Goal: Transaction & Acquisition: Purchase product/service

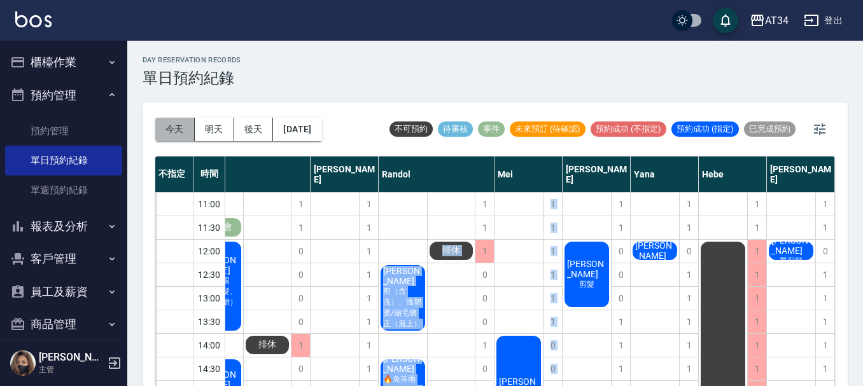
click at [182, 132] on button "今天" at bounding box center [174, 130] width 39 height 24
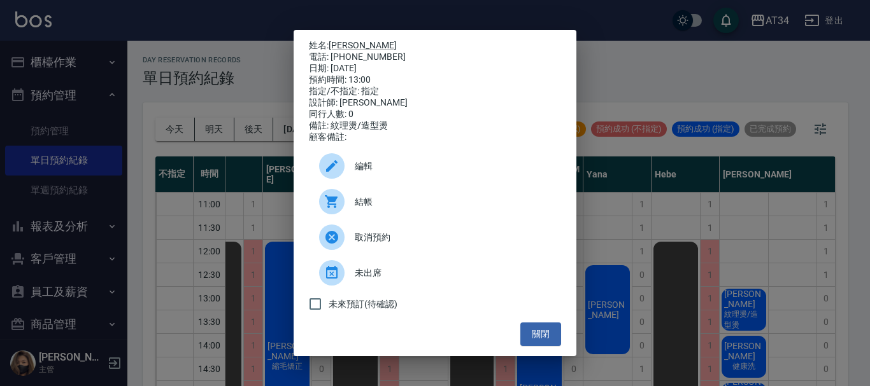
click at [367, 209] on span "結帳" at bounding box center [453, 201] width 196 height 13
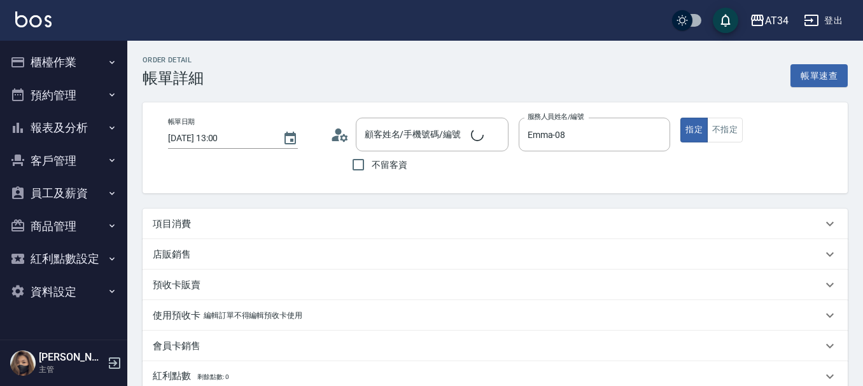
type input "[PERSON_NAME]/0909667026/0909667026"
click at [169, 222] on p "項目消費" at bounding box center [172, 224] width 38 height 13
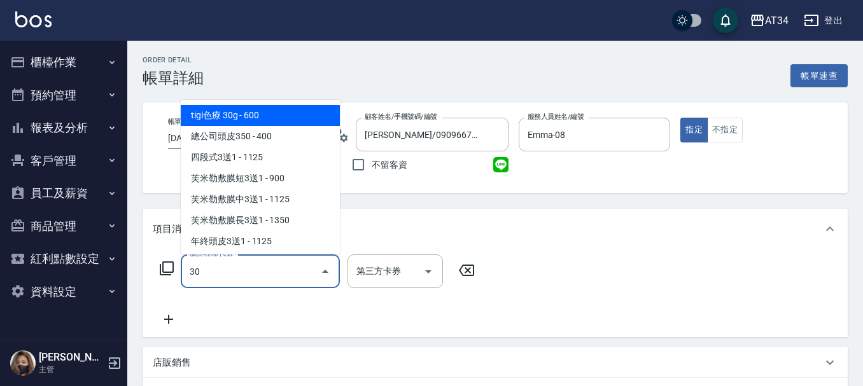
type input "300"
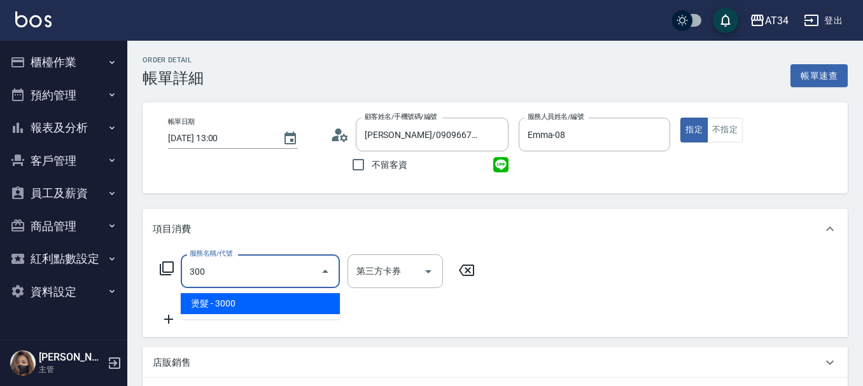
type input "300"
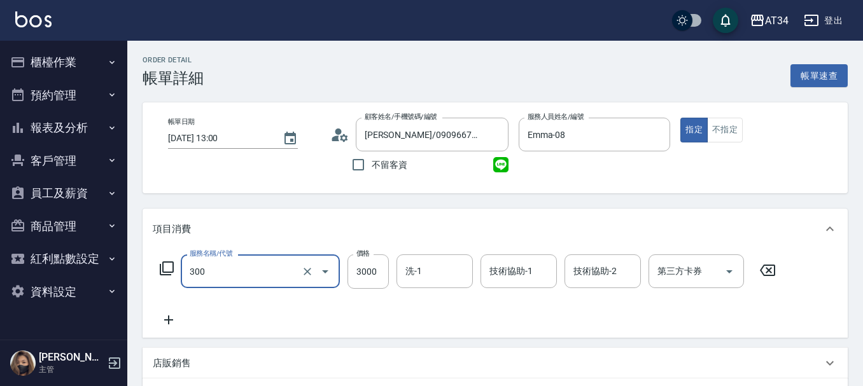
type input "燙髮(300)"
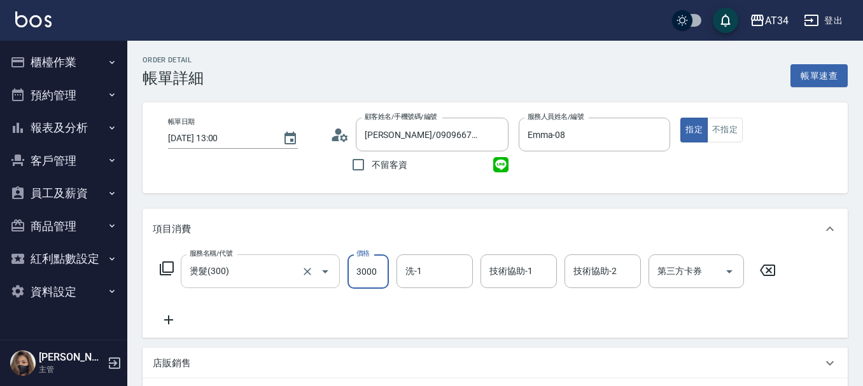
type input "0"
type input "17"
type input "10"
type input "170"
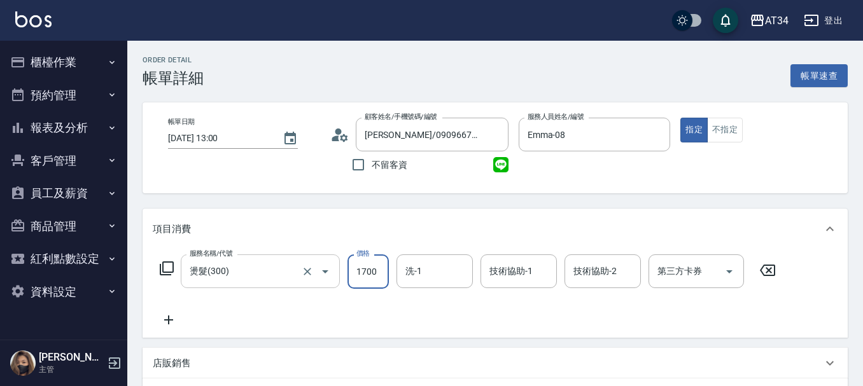
type input "1700"
click at [169, 261] on icon at bounding box center [166, 268] width 15 height 15
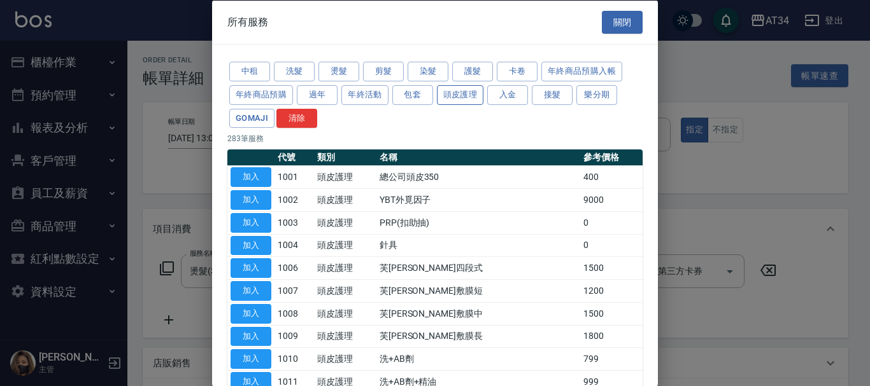
click at [477, 93] on button "頭皮護理" at bounding box center [460, 95] width 47 height 20
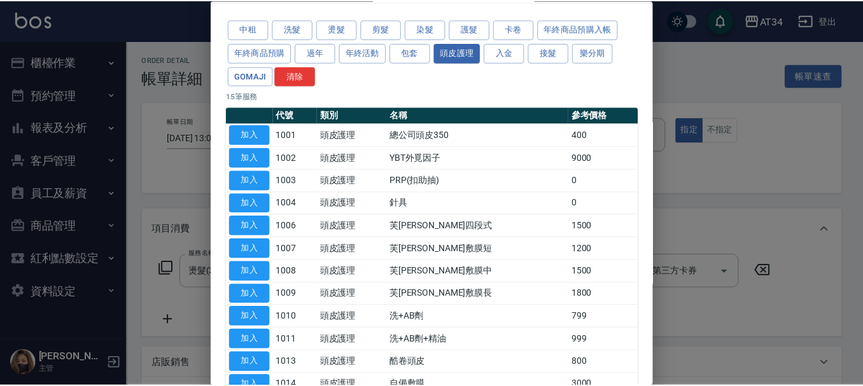
scroll to position [64, 0]
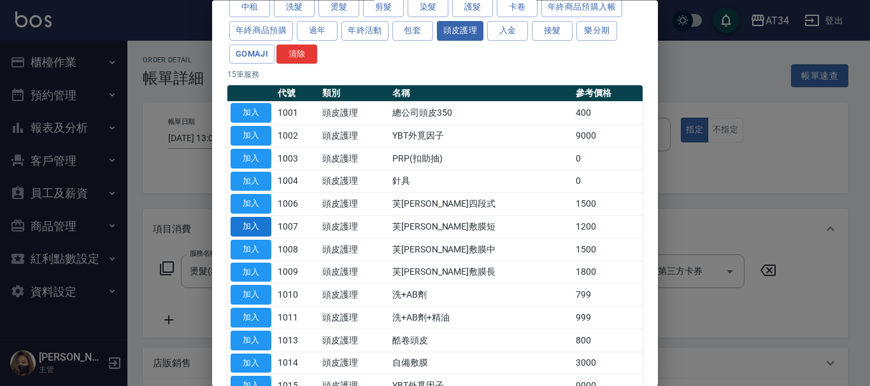
click at [257, 222] on button "加入" at bounding box center [250, 228] width 41 height 20
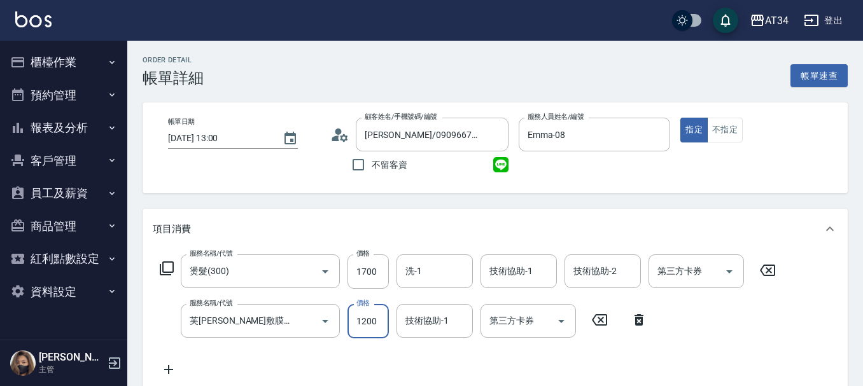
click at [376, 325] on input "1200" at bounding box center [368, 321] width 41 height 34
type input "170"
type input "10"
type input "180"
type input "1020"
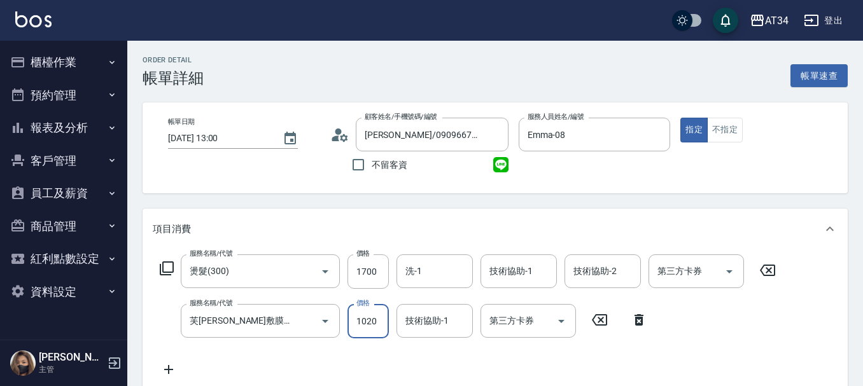
type input "270"
type input "1020"
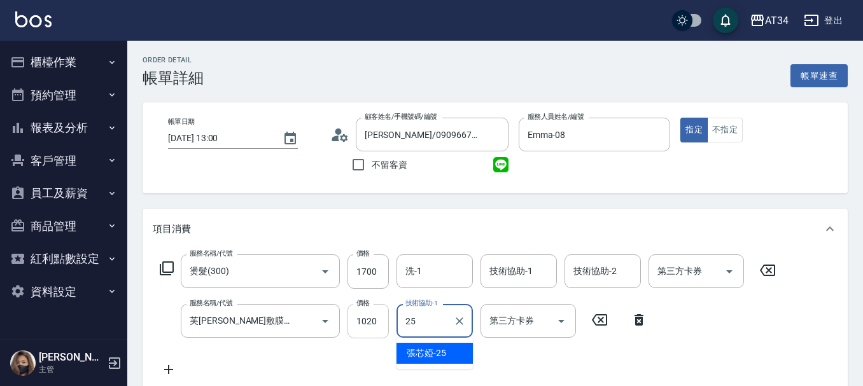
type input "張芯婭-25"
click at [174, 371] on icon at bounding box center [169, 369] width 32 height 15
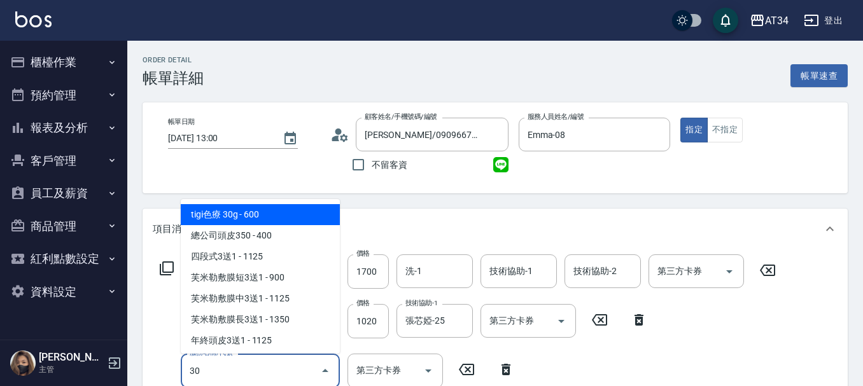
type input "303"
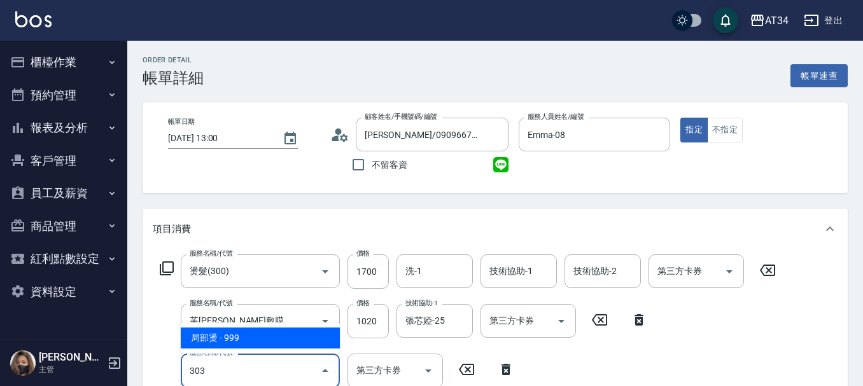
type input "370"
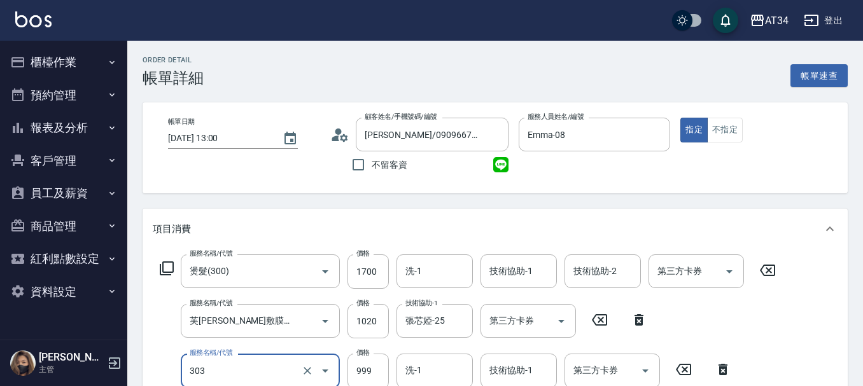
type input "局部燙(303)"
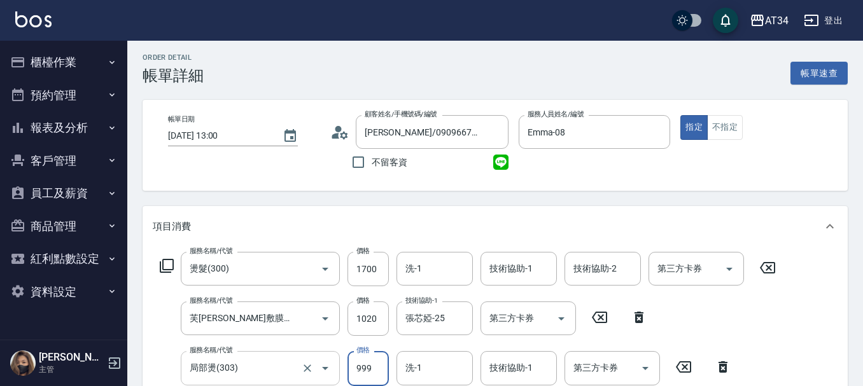
type input "270"
type input "0"
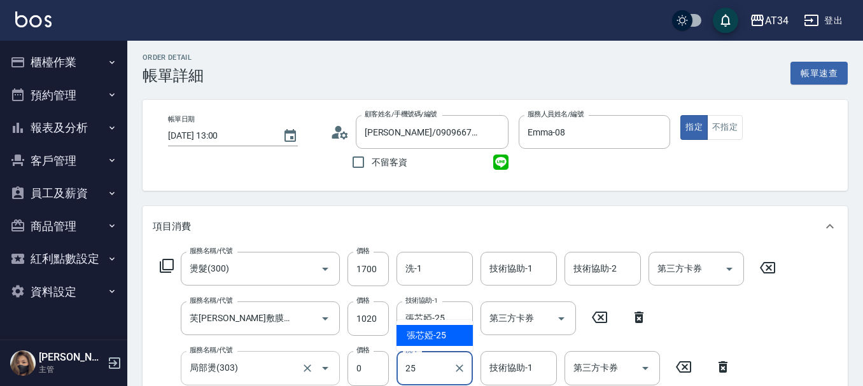
type input "張芯婭-25"
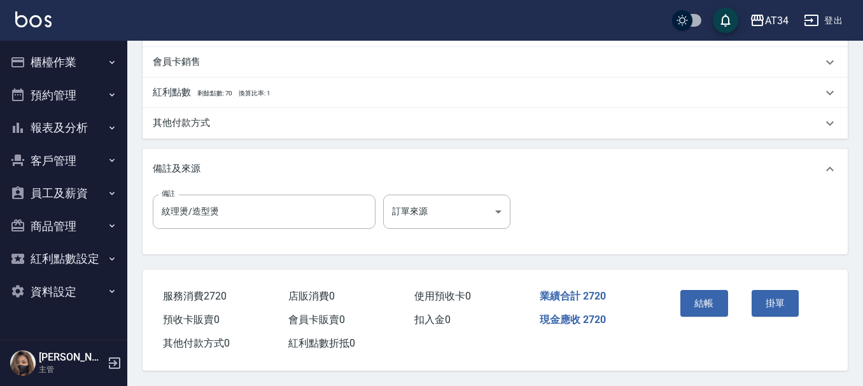
scroll to position [498, 0]
click at [705, 298] on button "結帳" at bounding box center [705, 303] width 48 height 27
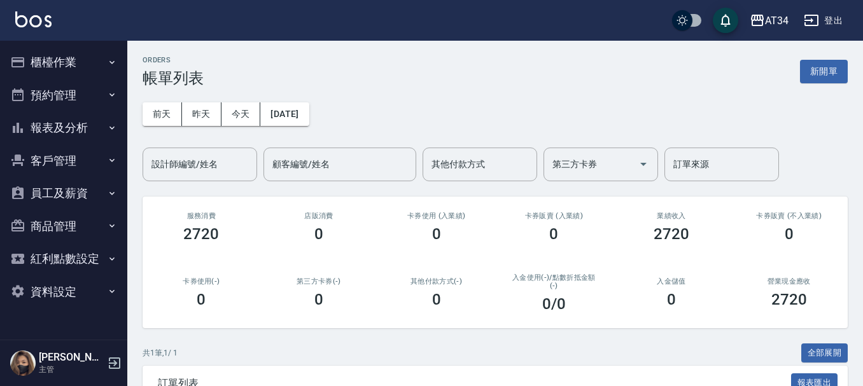
click at [705, 298] on div "0" at bounding box center [671, 300] width 87 height 18
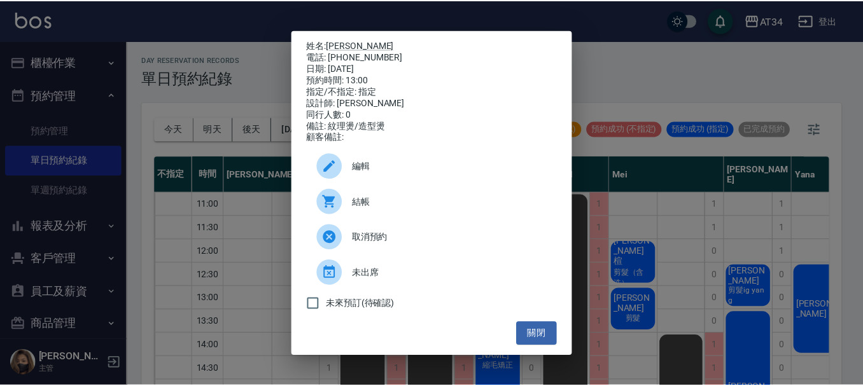
scroll to position [0, 221]
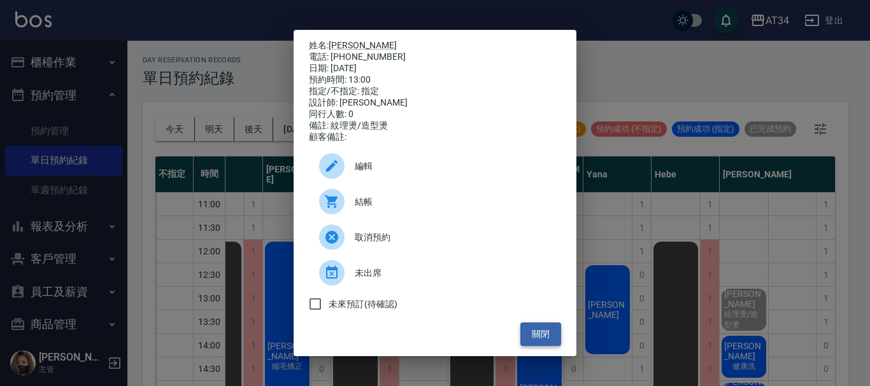
click at [540, 336] on button "關閉" at bounding box center [540, 335] width 41 height 24
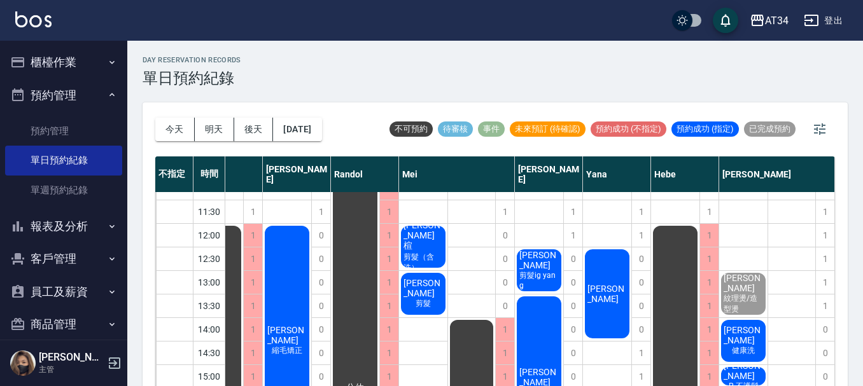
scroll to position [64, 215]
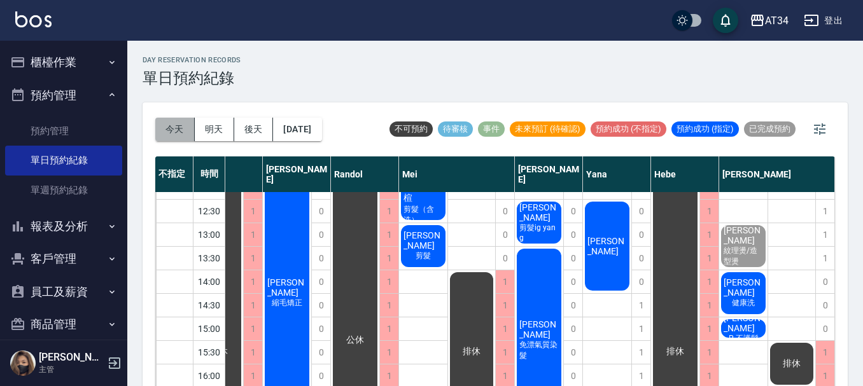
click at [166, 134] on button "今天" at bounding box center [174, 130] width 39 height 24
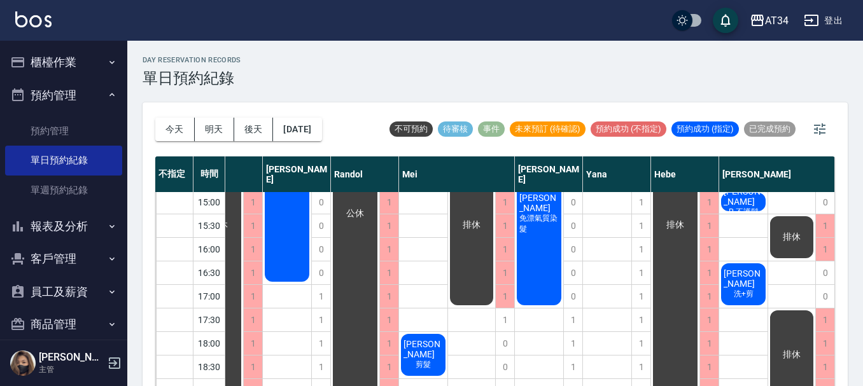
scroll to position [71, 221]
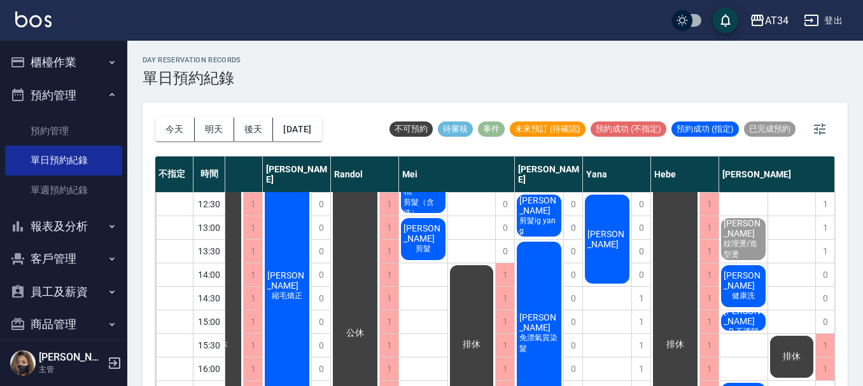
click at [215, 115] on div "今天 明天 後天 2025/08/11" at bounding box center [238, 129] width 167 height 54
click at [213, 127] on button "明天" at bounding box center [214, 130] width 39 height 24
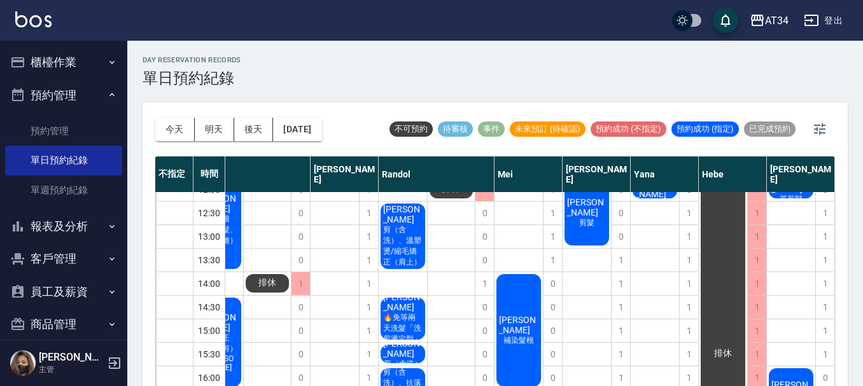
scroll to position [0, 221]
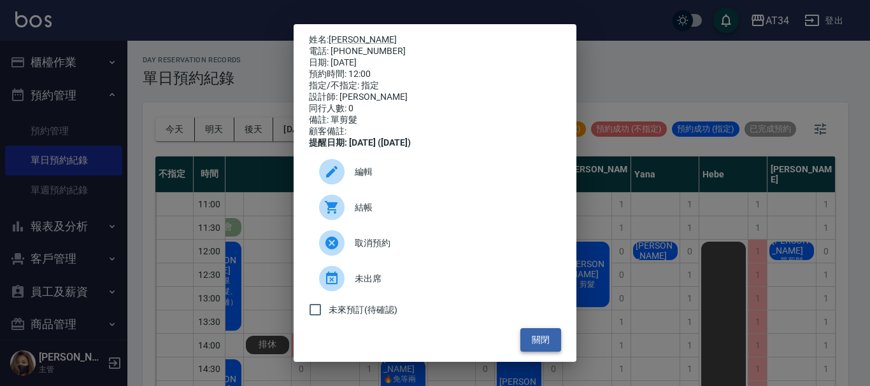
click at [535, 349] on button "關閉" at bounding box center [540, 340] width 41 height 24
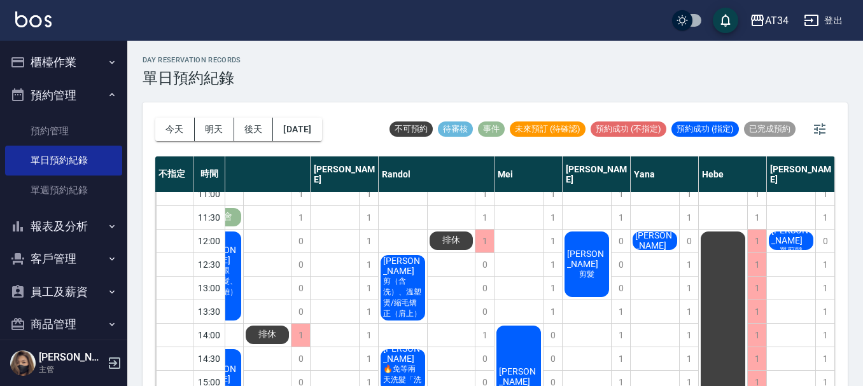
scroll to position [0, 215]
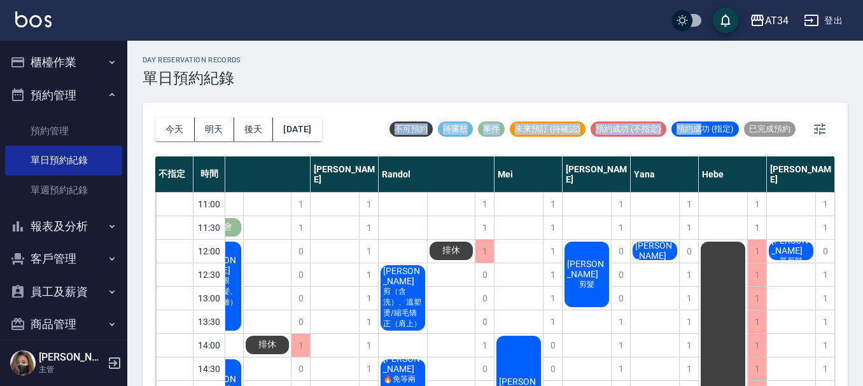
drag, startPoint x: 663, startPoint y: 82, endPoint x: 700, endPoint y: 102, distance: 41.6
click at [700, 102] on div "day Reservation records 單日預約紀錄 今天 明天 後天 2025/08/12 不可預約 待審核 事件 未來預訂 (待確認) 預約成功 …" at bounding box center [495, 221] width 736 height 360
click at [700, 103] on div "今天 明天 後天 2025/08/12 不可預約 待審核 事件 未來預訂 (待確認) 預約成功 (不指定) 預約成功 (指定) 已完成預約" at bounding box center [495, 129] width 680 height 54
click at [169, 122] on button "今天" at bounding box center [174, 130] width 39 height 24
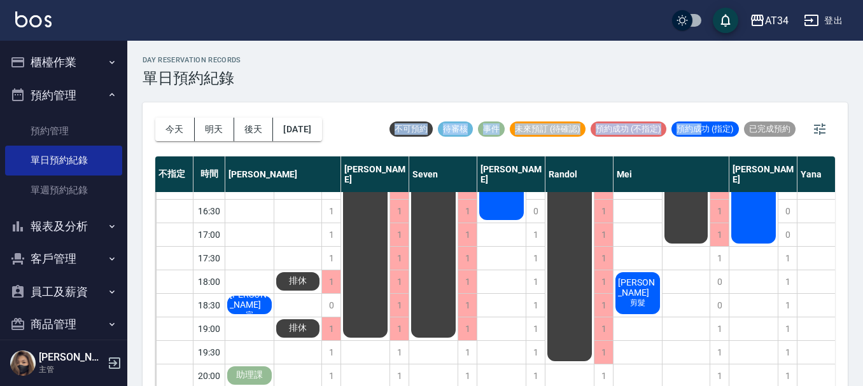
scroll to position [262, 0]
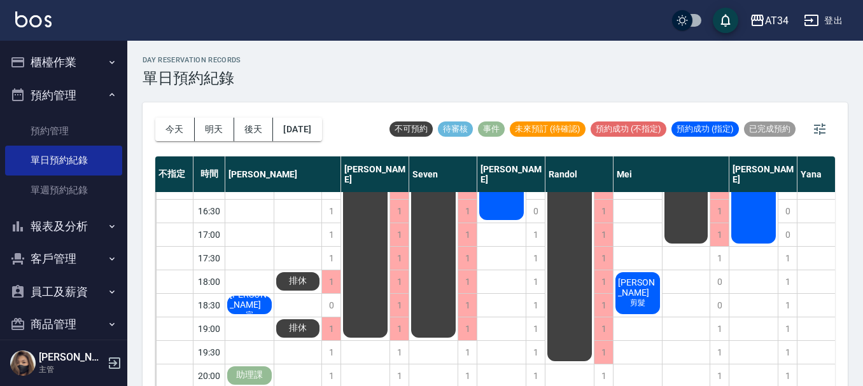
click at [269, 294] on div "陳姵蓉 宗" at bounding box center [249, 305] width 48 height 22
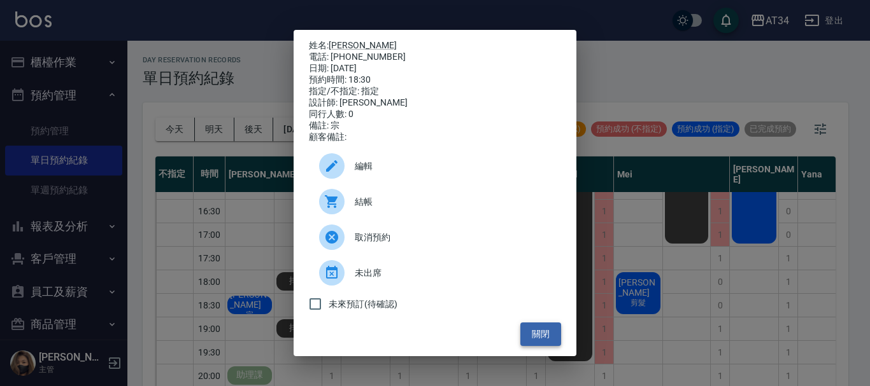
click at [530, 341] on button "關閉" at bounding box center [540, 335] width 41 height 24
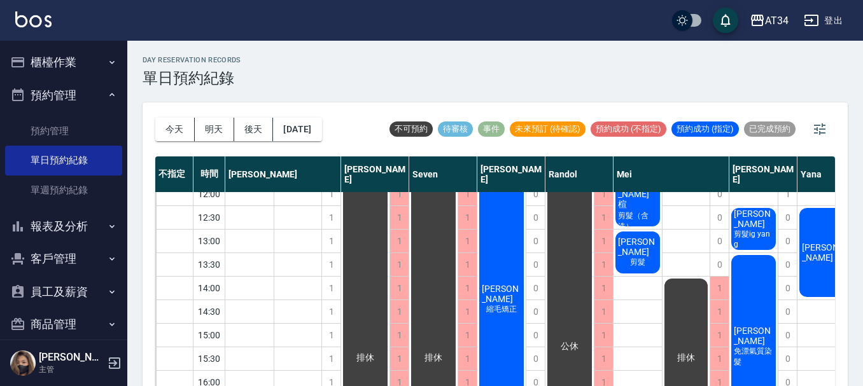
scroll to position [0, 0]
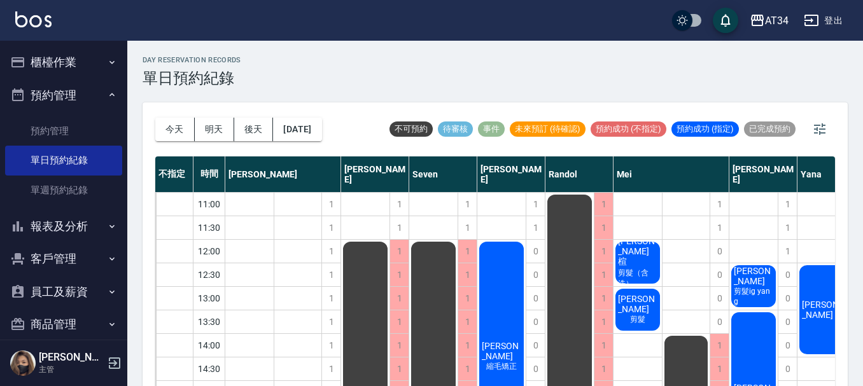
click at [78, 65] on button "櫃檯作業" at bounding box center [63, 62] width 117 height 33
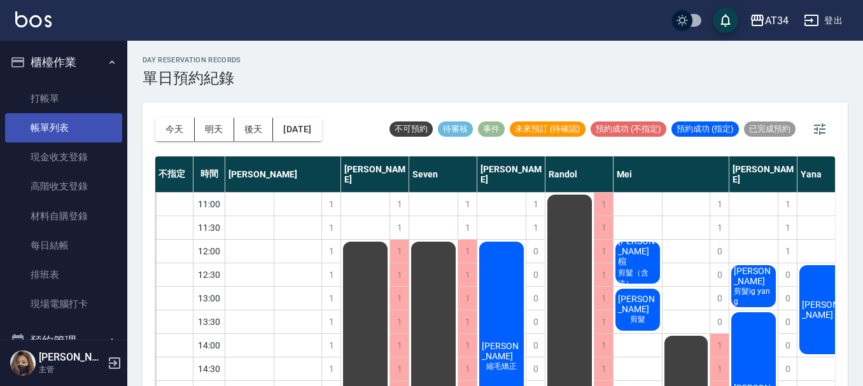
click at [80, 125] on link "帳單列表" at bounding box center [63, 127] width 117 height 29
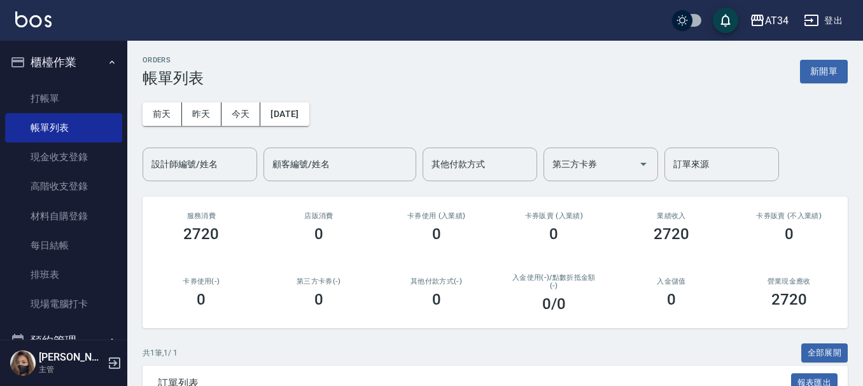
click at [180, 183] on div "ORDERS 帳單列表 新開單 前天 昨天 今天 2025/08/11 設計師編號/姓名 設計師編號/姓名 顧客編號/姓名 顧客編號/姓名 其他付款方式 其他…" at bounding box center [495, 276] width 736 height 471
click at [181, 173] on input "設計師編號/姓名" at bounding box center [199, 164] width 103 height 22
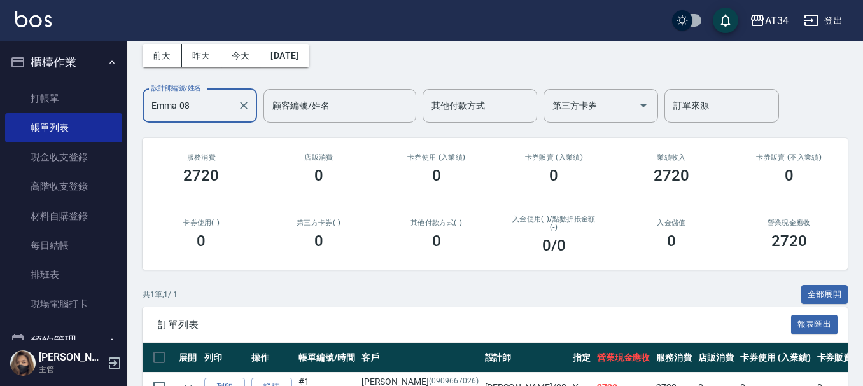
scroll to position [135, 0]
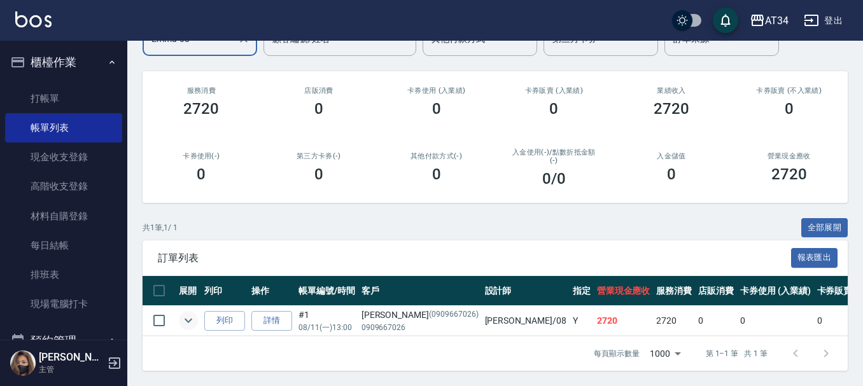
type input "Emma-08"
click at [188, 313] on icon "expand row" at bounding box center [188, 320] width 15 height 15
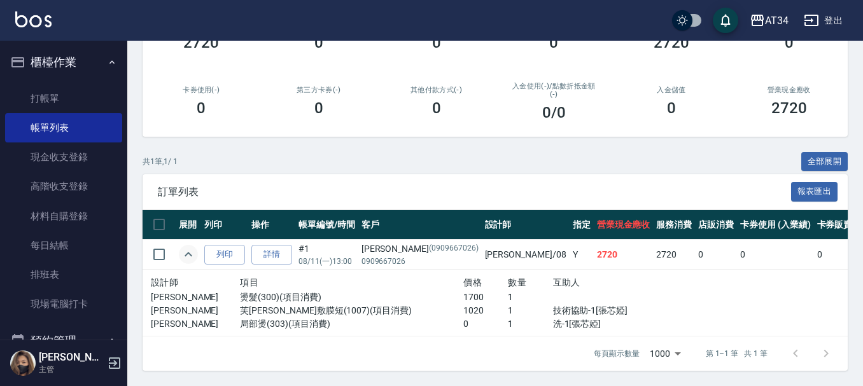
scroll to position [201, 0]
click at [281, 248] on link "詳情" at bounding box center [271, 255] width 41 height 20
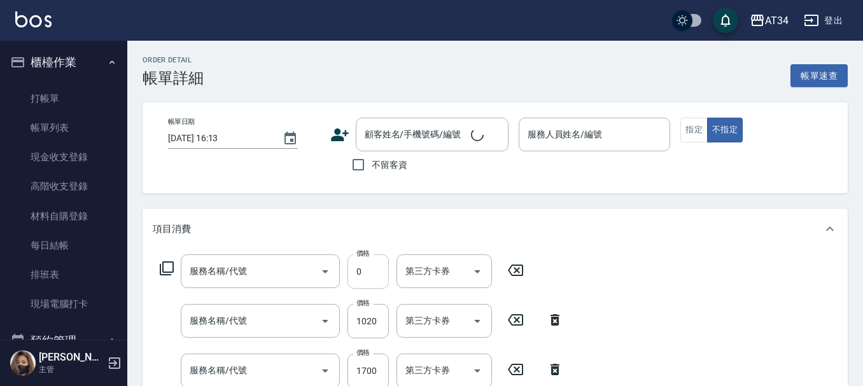
type input "[DATE] 13:00"
type input "Emma-08"
type input "270"
type input "紋理燙/造型燙"
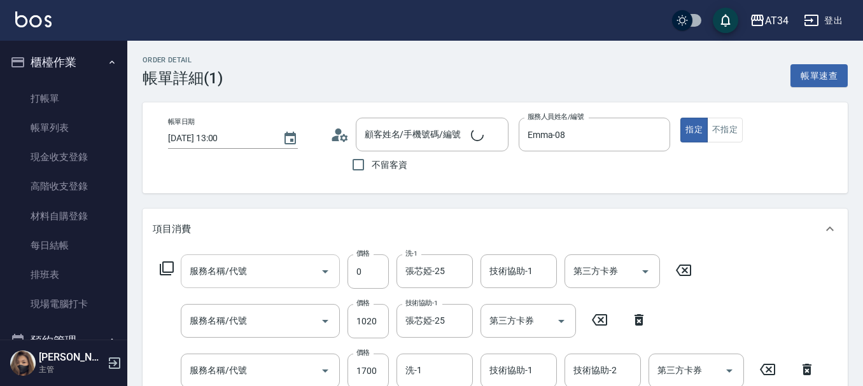
type input "局部燙(303)"
type input "芙[PERSON_NAME]敷膜短(1007)"
type input "燙髮(300)"
type input "[PERSON_NAME]/0909667026/0909667026"
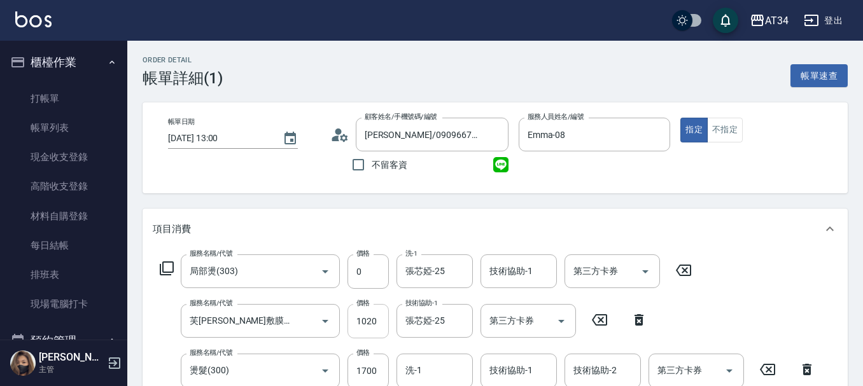
scroll to position [64, 0]
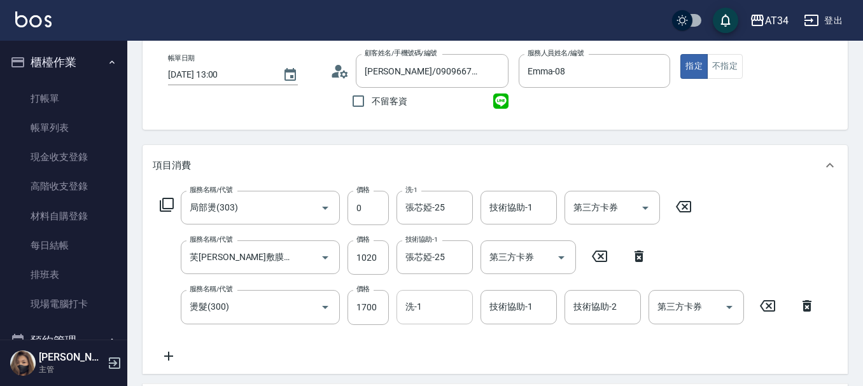
click at [414, 314] on input "洗-1" at bounding box center [434, 307] width 65 height 22
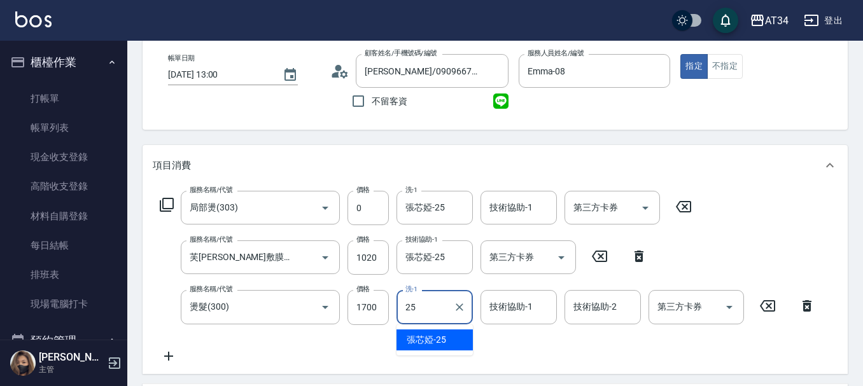
type input "張芯婭-25"
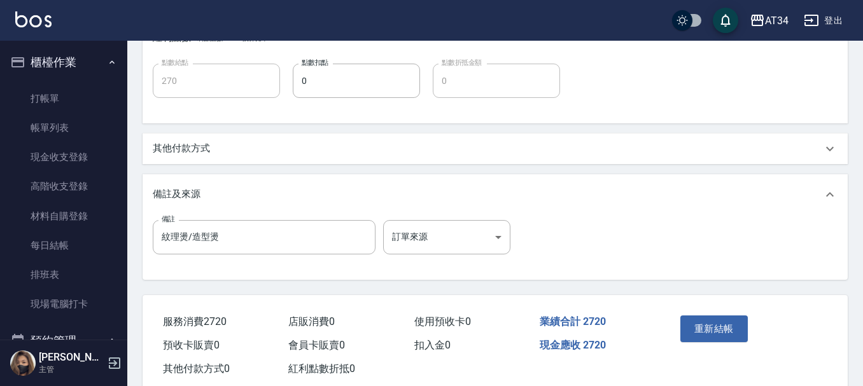
scroll to position [594, 0]
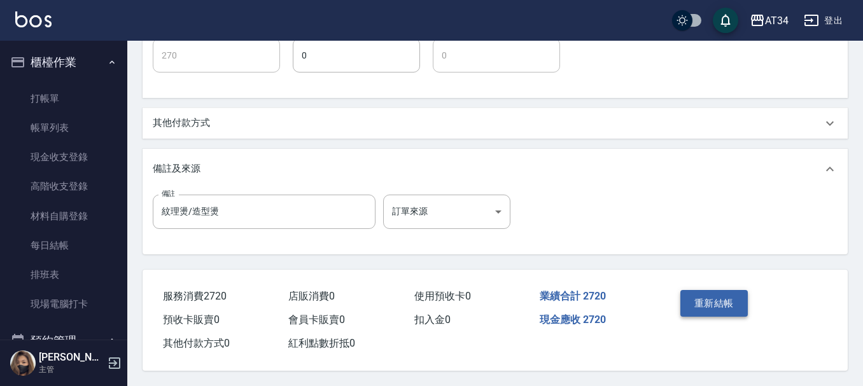
click at [710, 309] on button "重新結帳" at bounding box center [714, 303] width 67 height 27
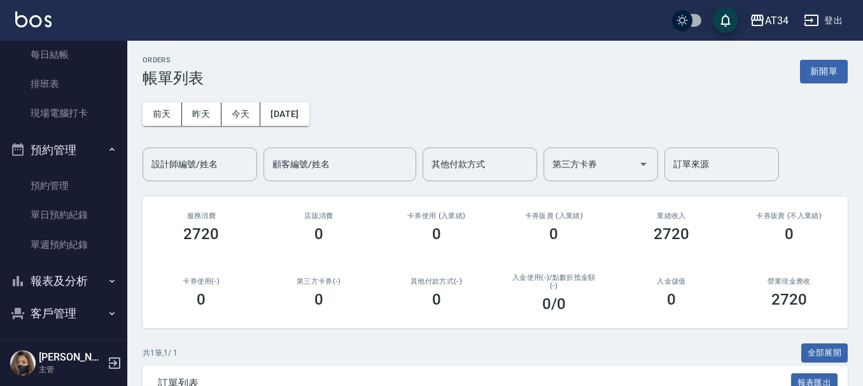
scroll to position [255, 0]
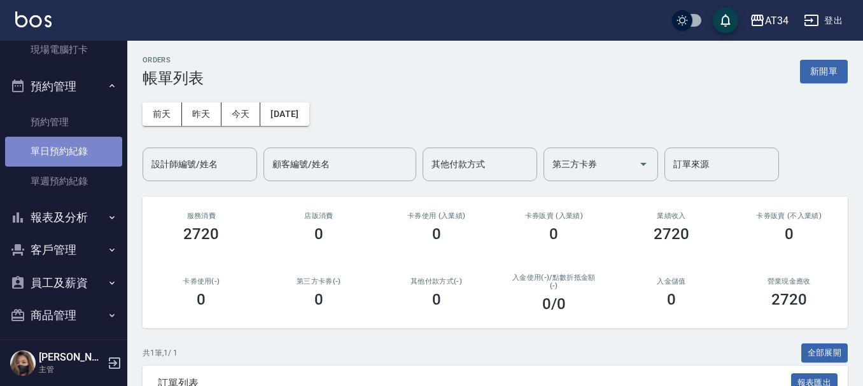
click at [99, 148] on link "單日預約紀錄" at bounding box center [63, 151] width 117 height 29
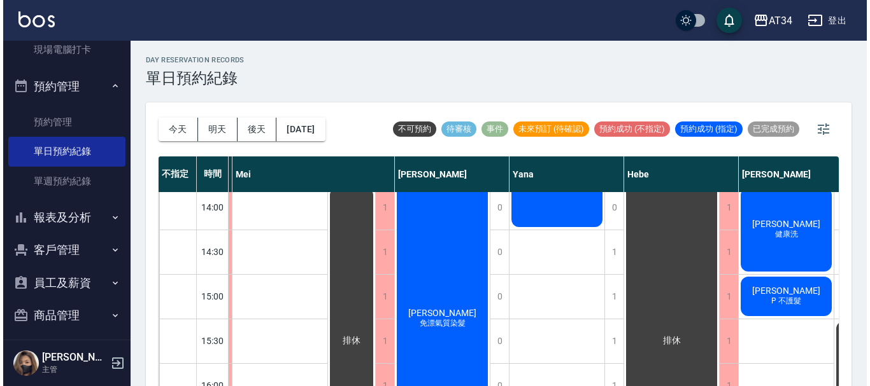
scroll to position [255, 617]
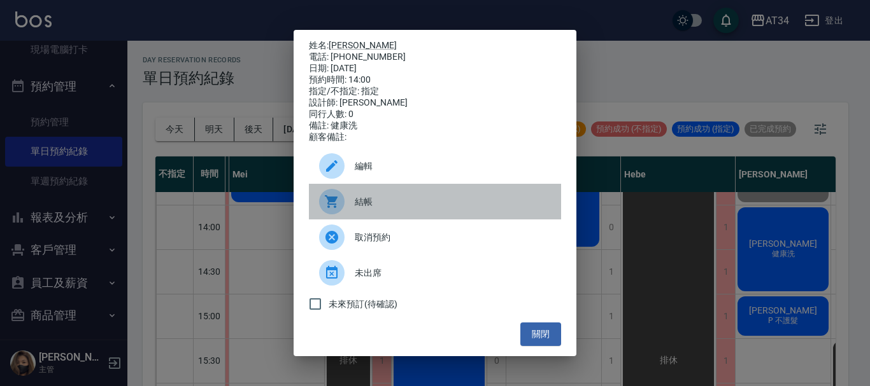
click at [417, 208] on span "結帳" at bounding box center [453, 201] width 196 height 13
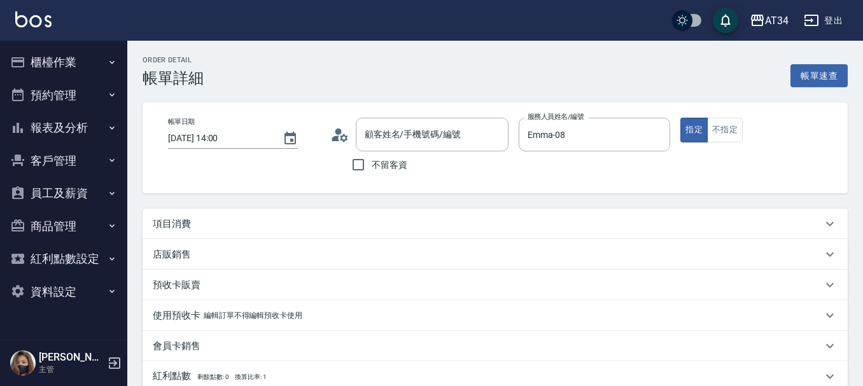
type input "2025/08/11 14:00"
type input "Emma-08"
type input "健康洗"
click at [221, 223] on div "項目消費" at bounding box center [488, 224] width 670 height 13
type input "李淑雯/0910365721/650325"
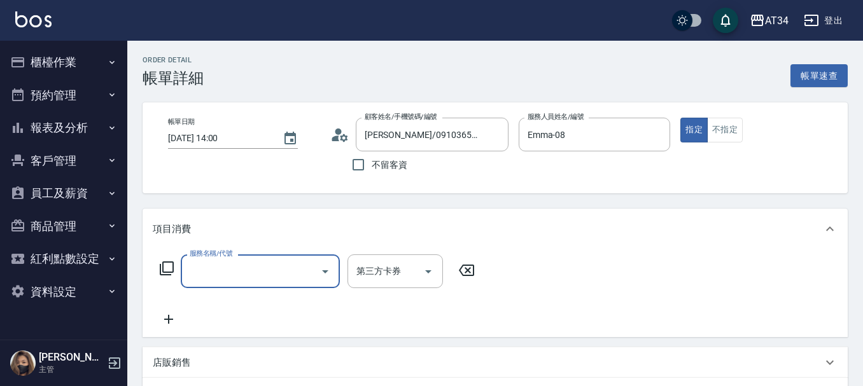
click at [167, 267] on icon at bounding box center [166, 268] width 15 height 15
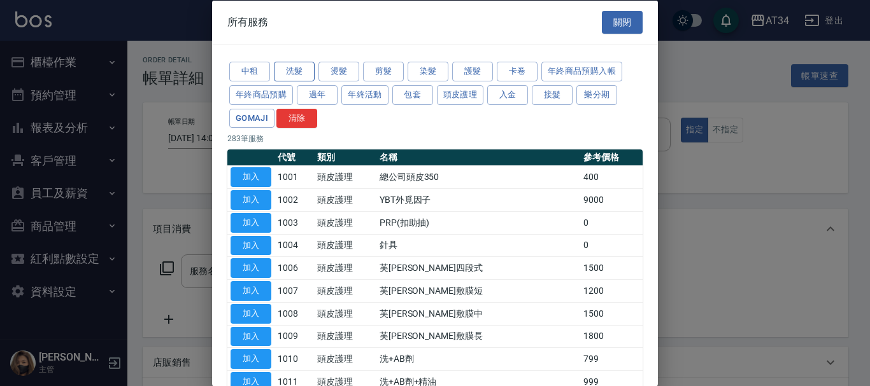
click at [284, 63] on button "洗髮" at bounding box center [294, 72] width 41 height 20
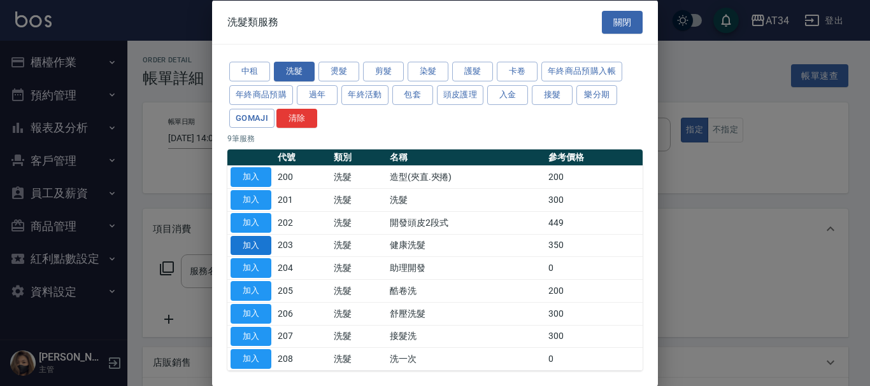
click at [265, 241] on button "加入" at bounding box center [250, 246] width 41 height 20
type input "30"
type input "健康洗髮(203)"
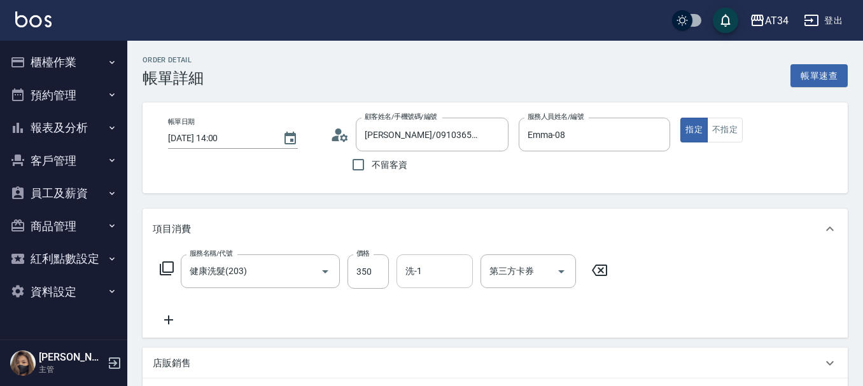
click at [432, 276] on input "洗-1" at bounding box center [434, 271] width 65 height 22
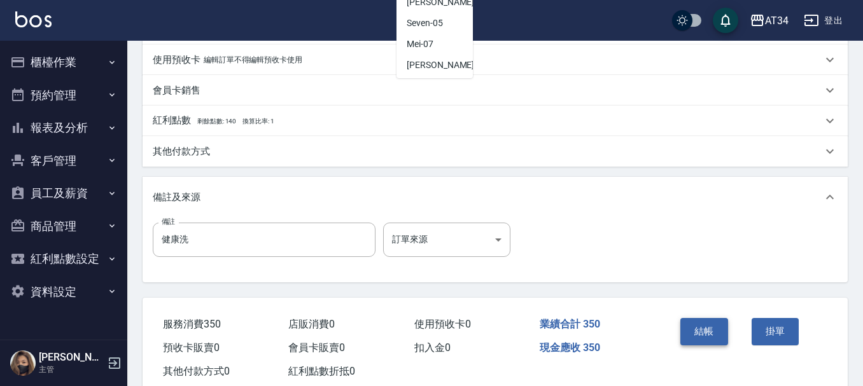
scroll to position [382, 0]
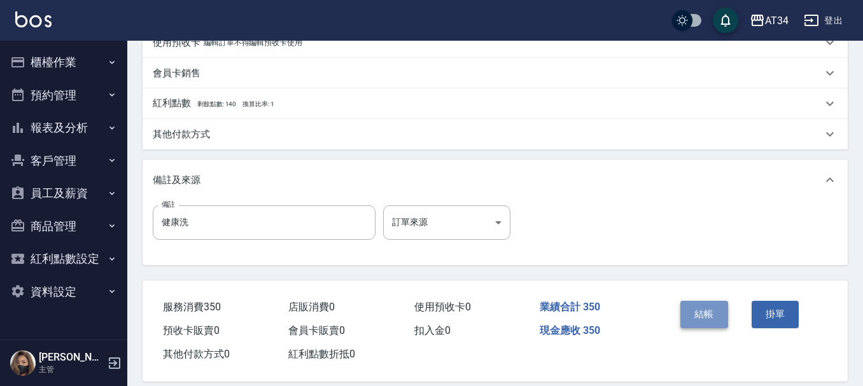
click at [700, 311] on button "結帳" at bounding box center [705, 314] width 48 height 27
